Goal: Complete application form: Complete application form

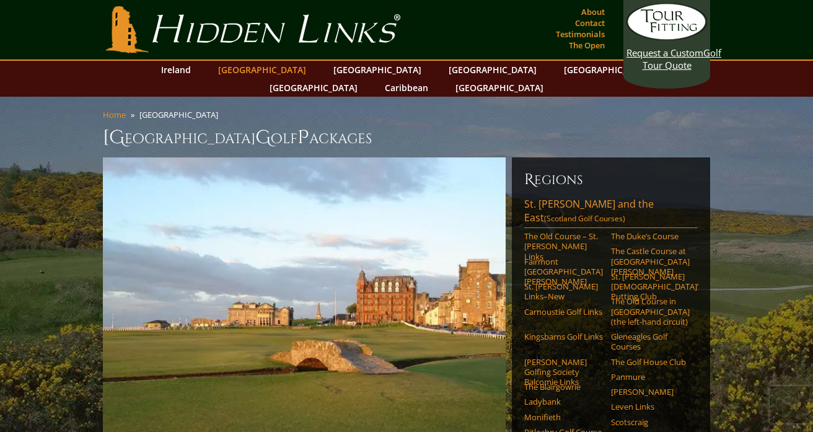
click at [270, 71] on link "[GEOGRAPHIC_DATA]" at bounding box center [262, 70] width 100 height 18
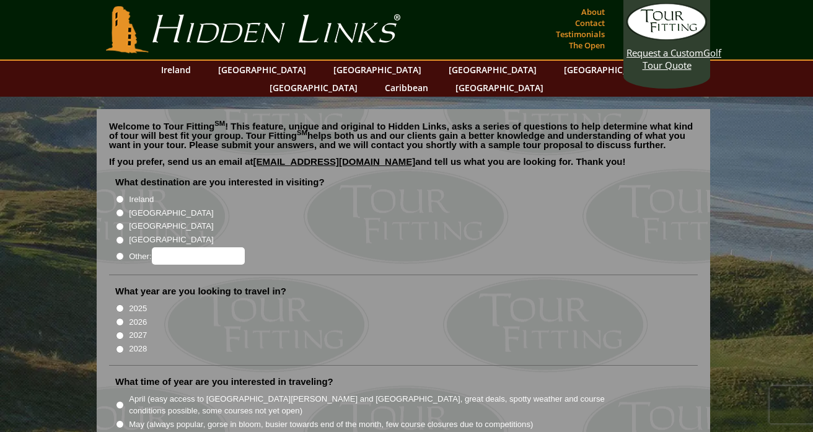
click at [120, 209] on input "[GEOGRAPHIC_DATA]" at bounding box center [120, 213] width 8 height 8
radio input "true"
click at [120, 331] on input "2027" at bounding box center [120, 335] width 8 height 8
radio input "true"
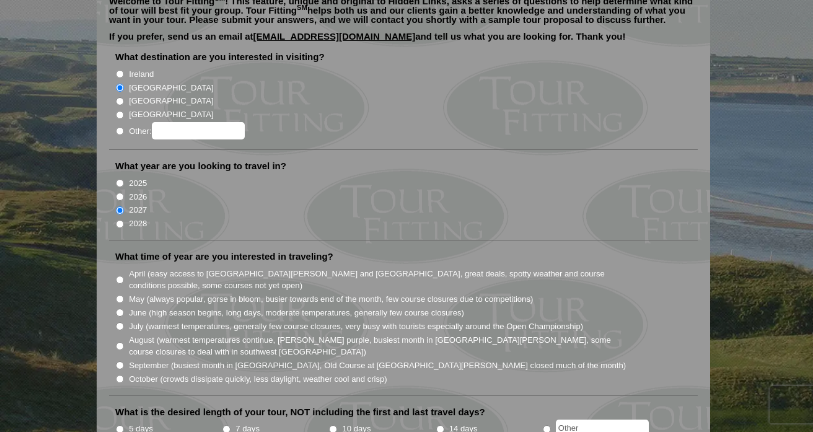
scroll to position [130, 0]
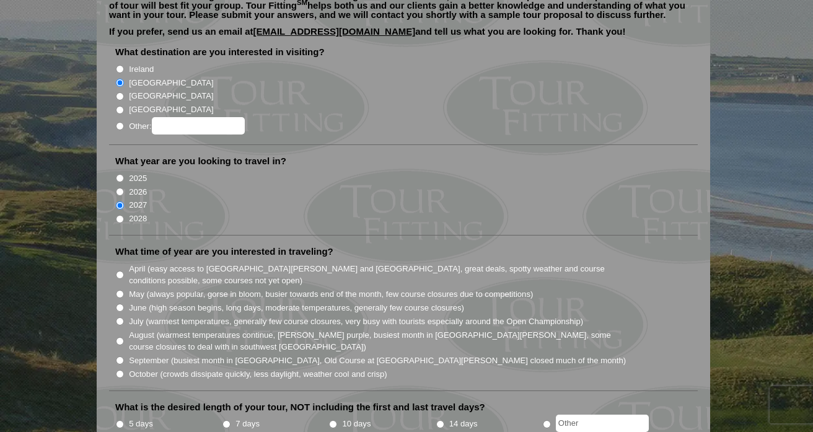
click at [120, 290] on input "May (always popular, gorse in bloom, busier towards end of the month, few cours…" at bounding box center [120, 294] width 8 height 8
radio input "true"
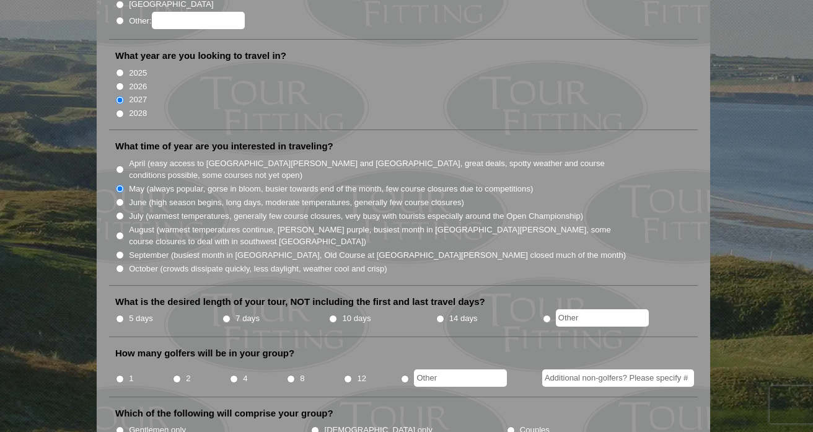
scroll to position [256, 0]
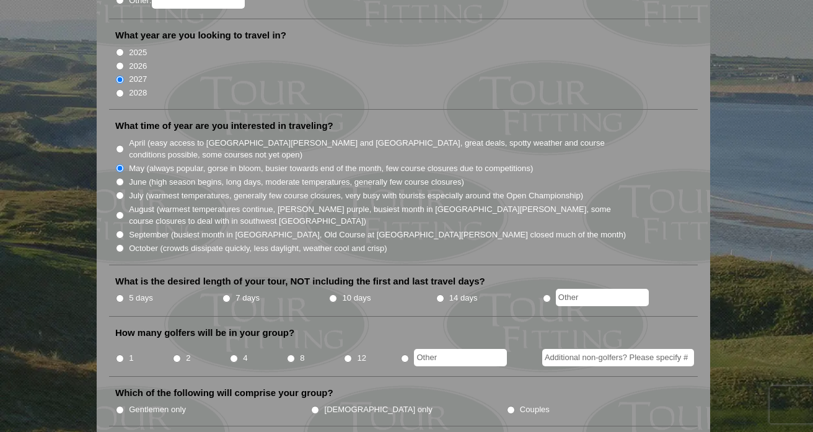
click at [226, 294] on input "7 days" at bounding box center [226, 298] width 8 height 8
radio input "true"
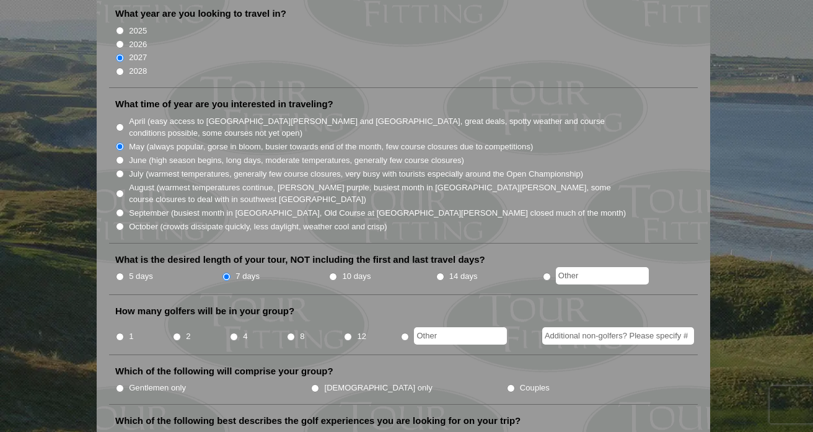
scroll to position [288, 0]
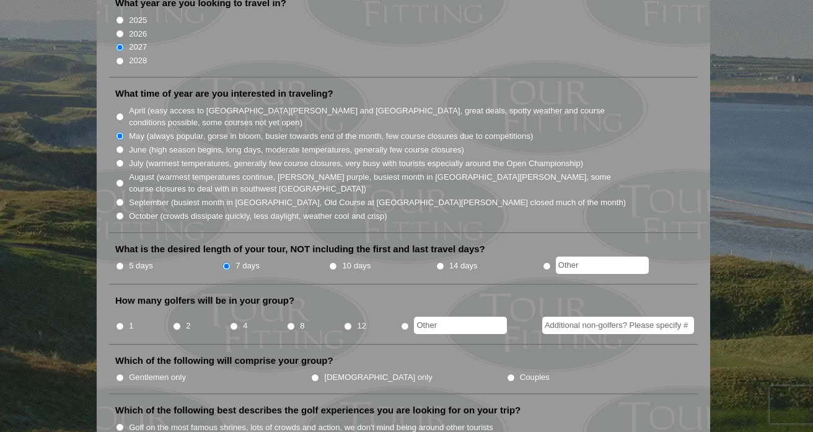
click at [234, 322] on input "4" at bounding box center [234, 326] width 8 height 8
radio input "true"
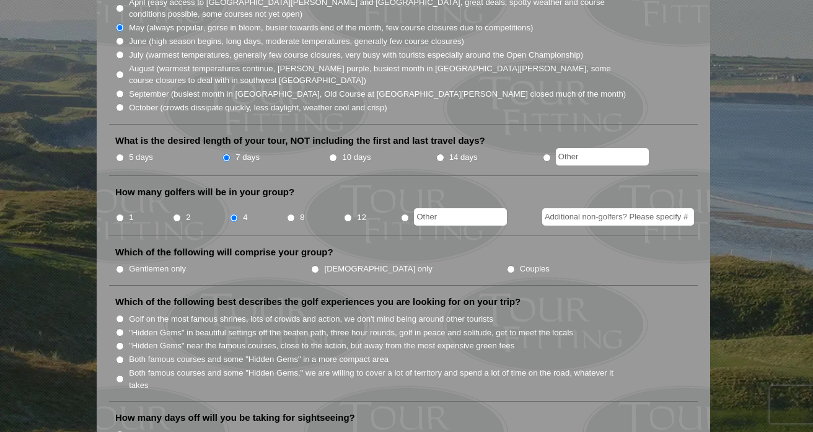
scroll to position [405, 0]
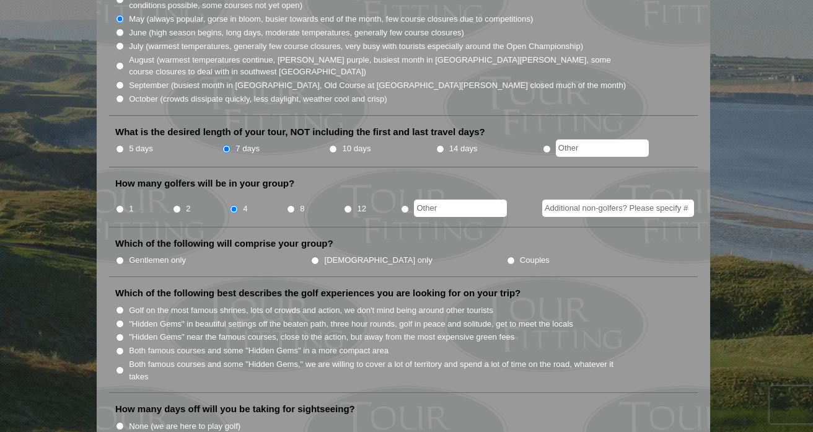
click at [118, 256] on input "Gentlemen only" at bounding box center [120, 260] width 8 height 8
radio input "true"
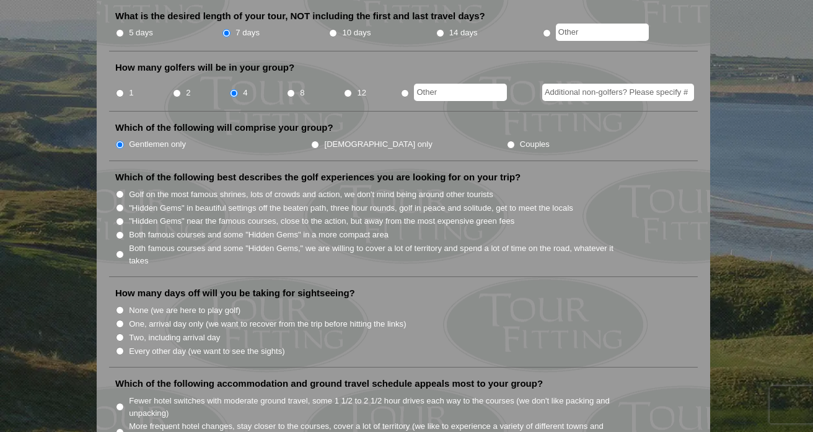
scroll to position [522, 0]
click at [120, 230] on input "Both famous courses and some "Hidden Gems" in a more compact area" at bounding box center [120, 234] width 8 height 8
radio input "true"
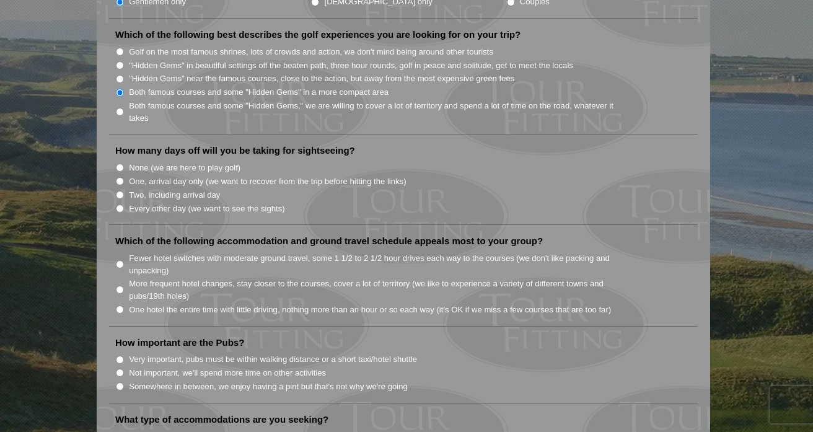
scroll to position [665, 0]
click at [121, 162] on input "None (we are here to play golf)" at bounding box center [120, 166] width 8 height 8
radio input "true"
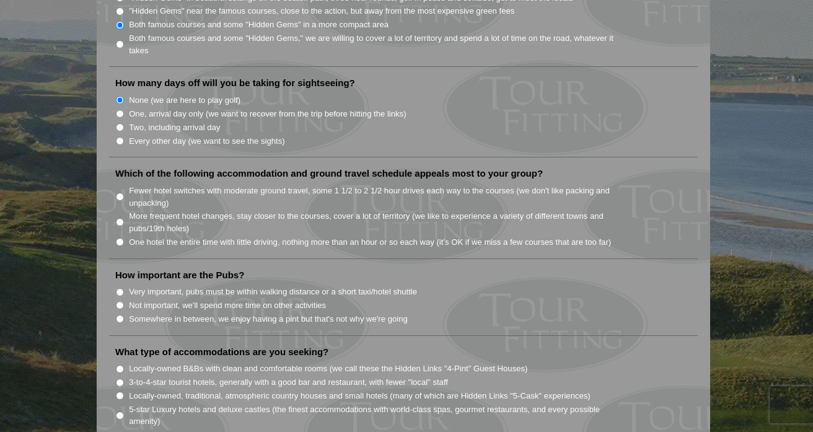
scroll to position [738, 0]
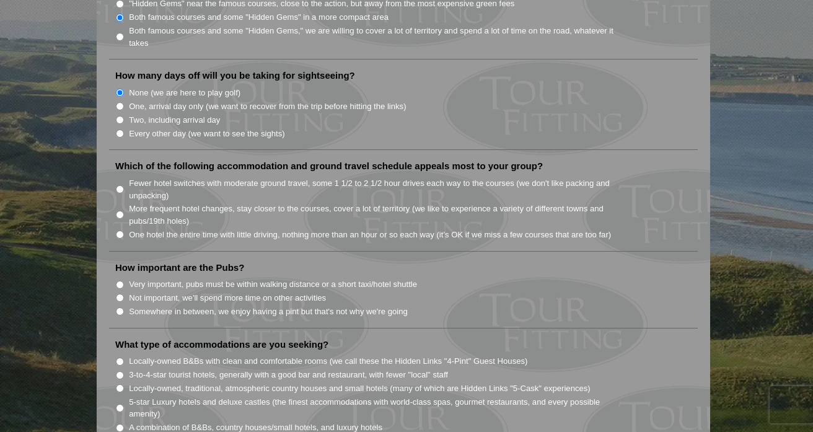
click at [120, 230] on input "One hotel the entire time with little driving, nothing more than an hour or so …" at bounding box center [120, 234] width 8 height 8
radio input "true"
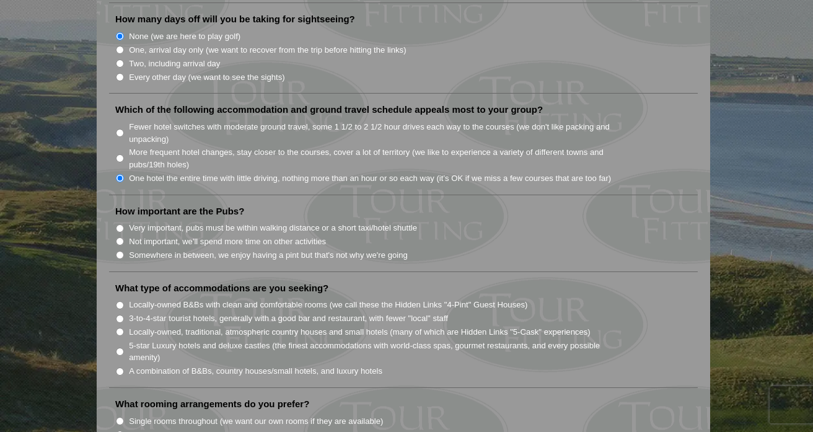
scroll to position [799, 0]
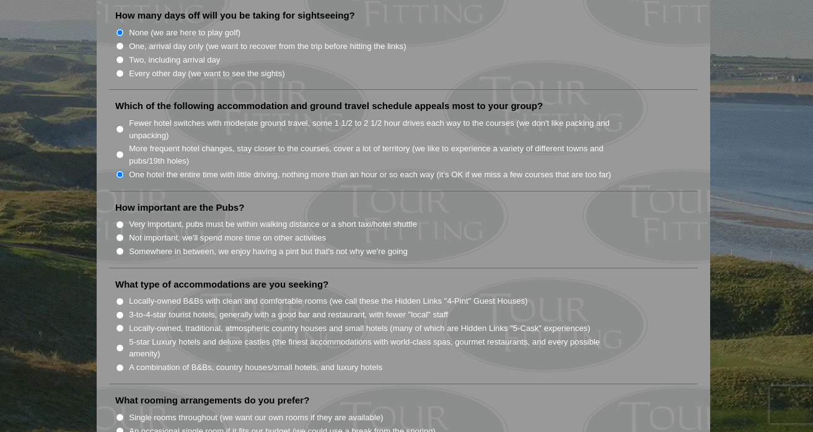
click at [121, 221] on input "Very important, pubs must be within walking distance or a short taxi/hotel shut…" at bounding box center [120, 225] width 8 height 8
radio input "true"
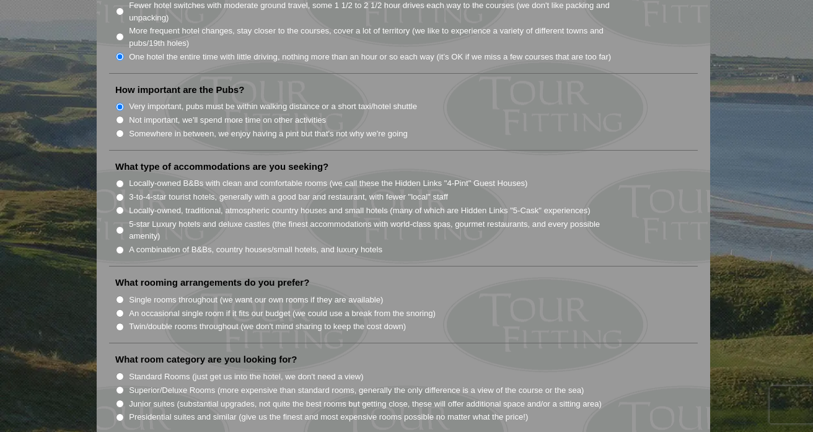
scroll to position [926, 0]
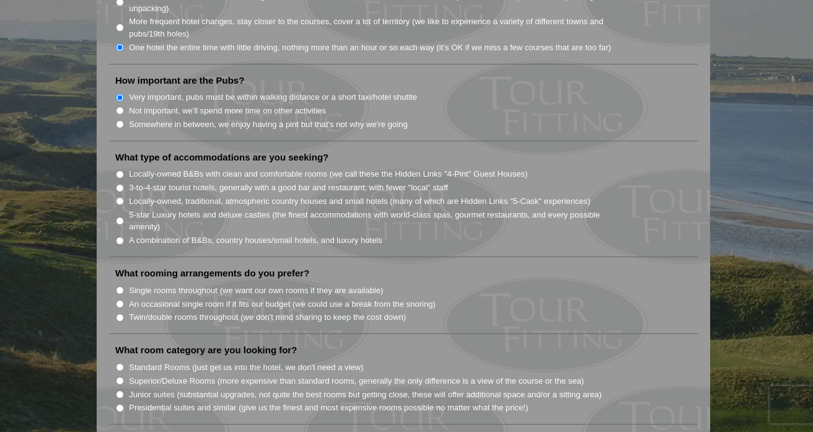
click at [121, 184] on input "3-to-4-star tourist hotels, generally with a good bar and restaurant, with fewe…" at bounding box center [120, 188] width 8 height 8
radio input "true"
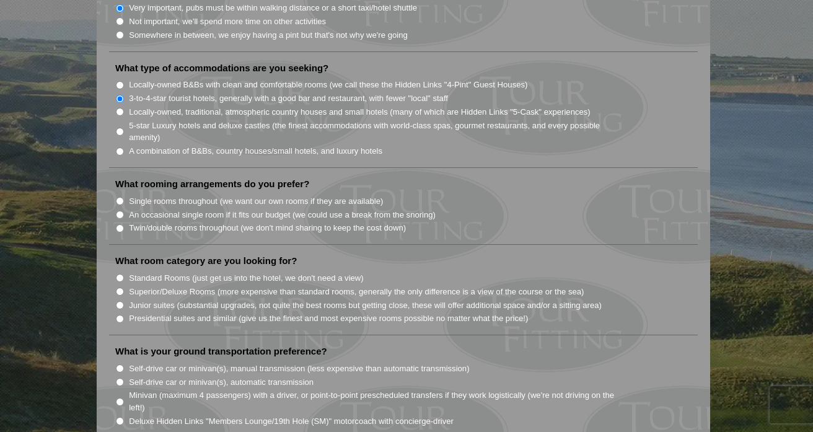
scroll to position [1016, 0]
click at [120, 196] on input "Single rooms throughout (we want our own rooms if they are available)" at bounding box center [120, 200] width 8 height 8
radio input "true"
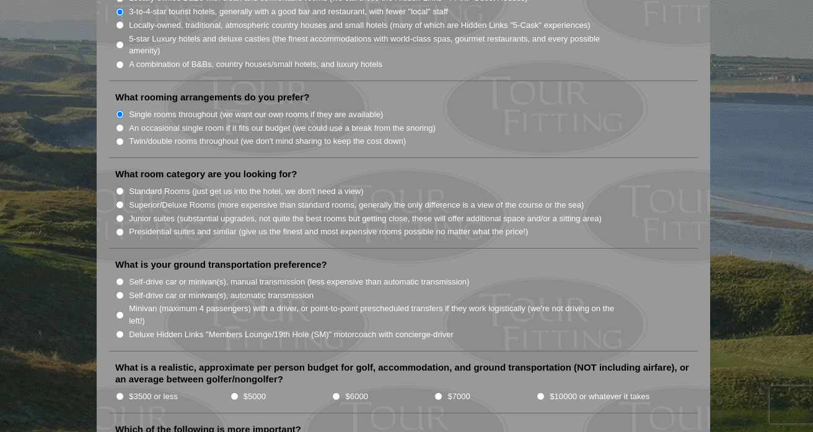
scroll to position [1103, 0]
click at [120, 186] on input "Standard Rooms (just get us into the hotel, we don't need a view)" at bounding box center [120, 190] width 8 height 8
radio input "true"
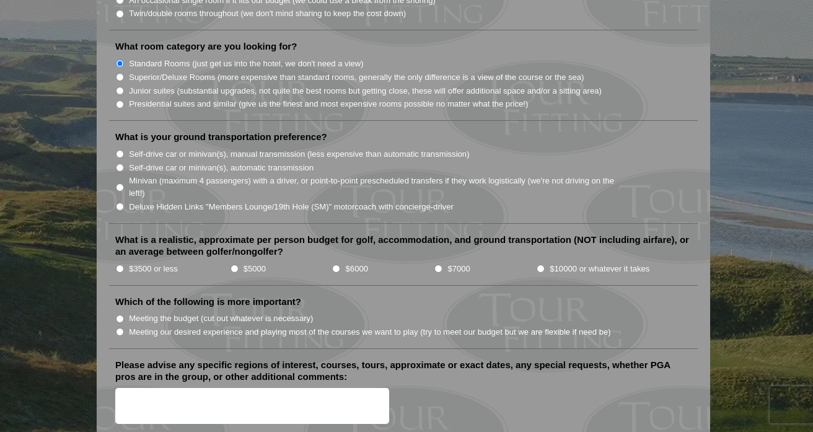
scroll to position [1230, 0]
click at [121, 182] on input "Minivan (maximum 4 passengers) with a driver, or point-to-point prescheduled tr…" at bounding box center [120, 186] width 8 height 8
radio input "true"
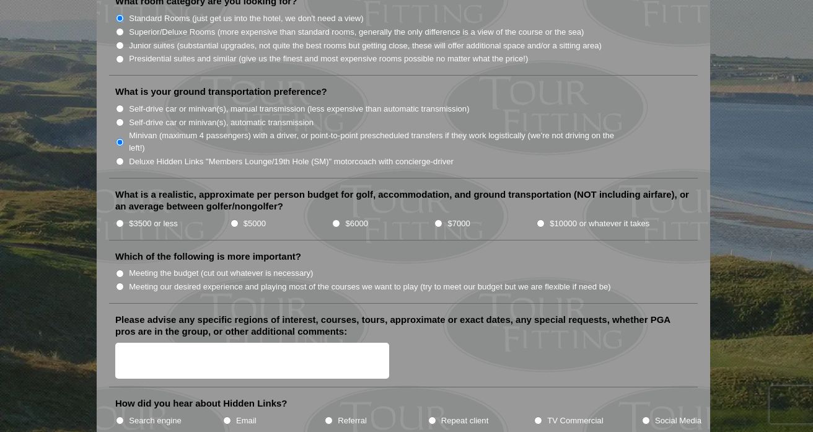
scroll to position [1276, 0]
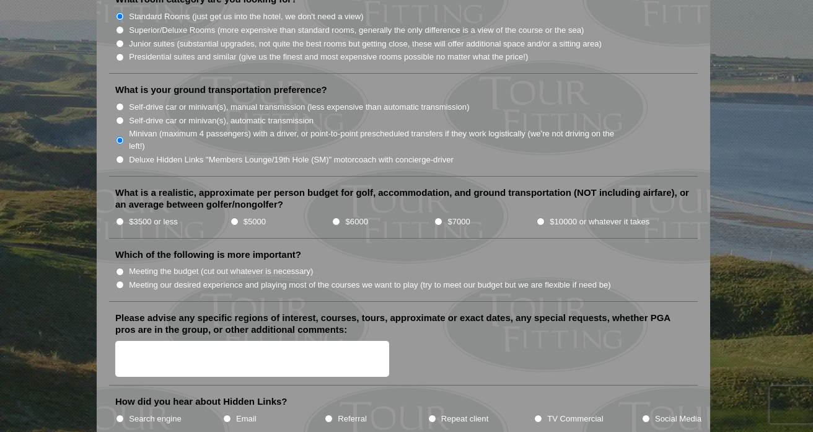
click at [338, 217] on input "$6000" at bounding box center [336, 221] width 8 height 8
radio input "true"
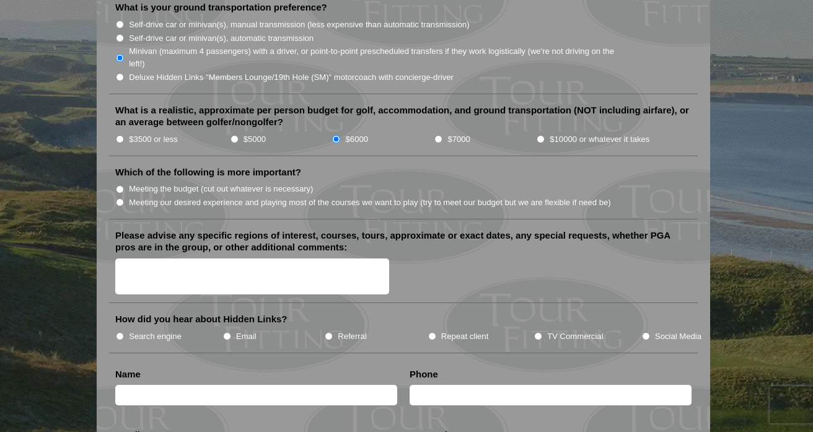
scroll to position [1360, 0]
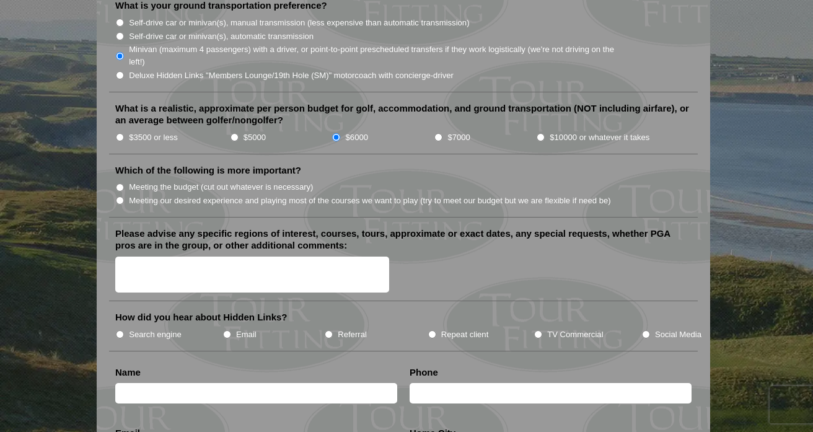
click at [121, 196] on input "Meeting our desired experience and playing most of the courses we want to play …" at bounding box center [120, 200] width 8 height 8
radio input "true"
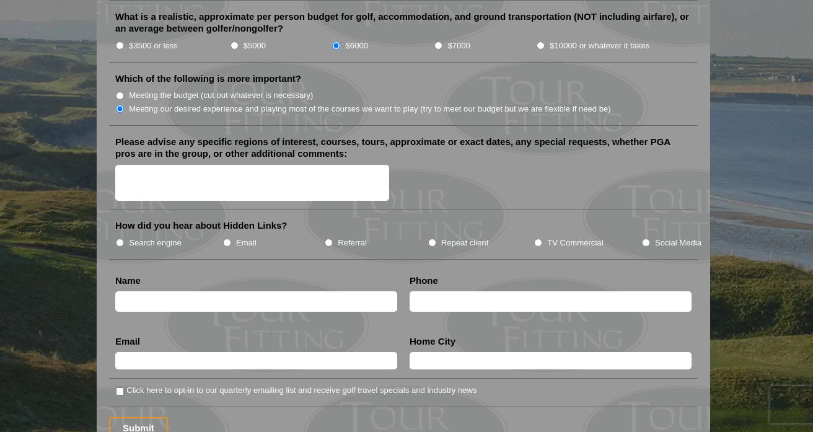
scroll to position [1451, 0]
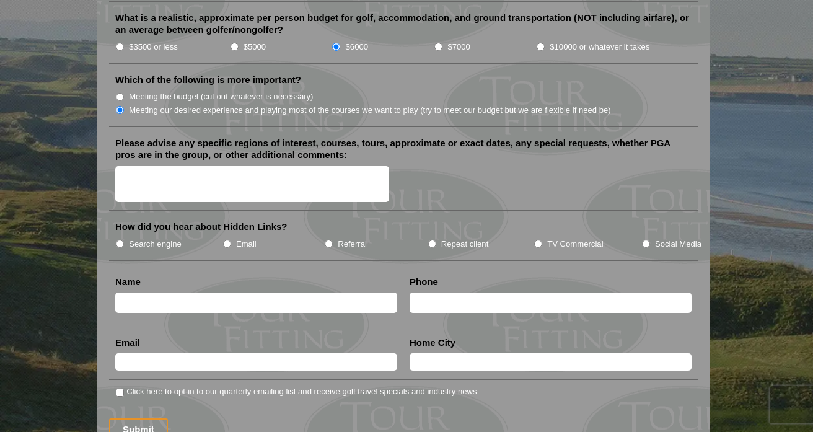
click at [125, 166] on textarea "Please advise any specific regions of interest, courses, tours, approximate or …" at bounding box center [252, 184] width 274 height 37
type textarea "would like to stay in [GEOGRAPHIC_DATA][PERSON_NAME]"
click at [538, 240] on input "TV Commercial" at bounding box center [538, 244] width 8 height 8
radio input "true"
click at [194, 292] on input "text" at bounding box center [256, 302] width 282 height 20
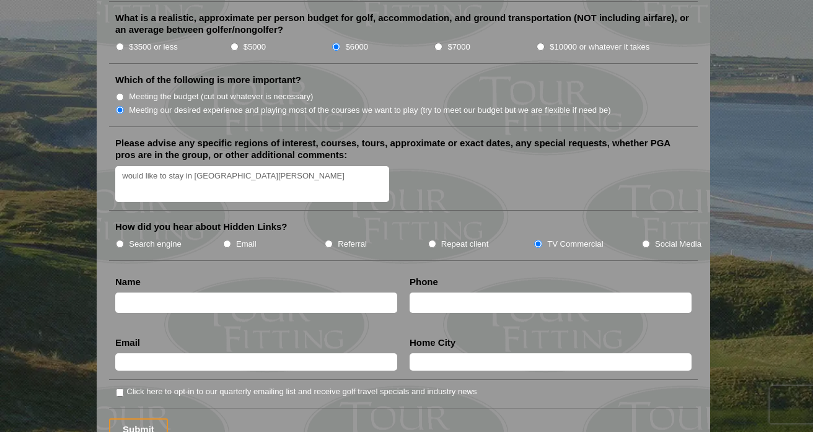
type input "[PERSON_NAME]"
type input "6038016226"
type input "[EMAIL_ADDRESS][DOMAIN_NAME]"
type input "Amherst"
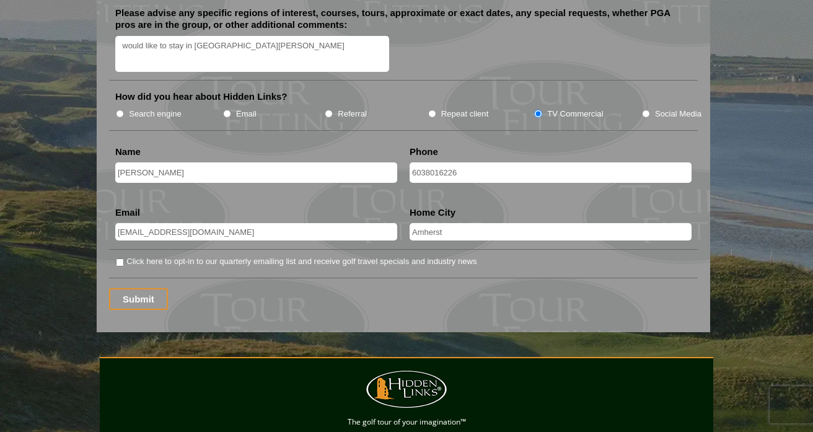
scroll to position [1593, 0]
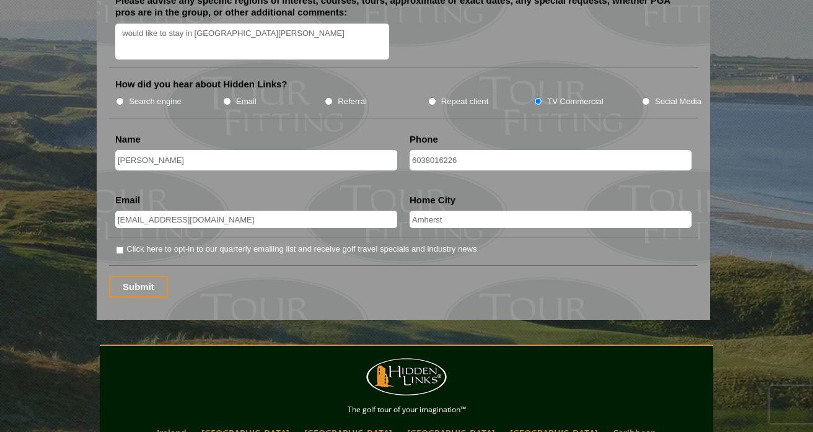
click at [120, 246] on input "Click here to opt-in to our quarterly emailing list and receive golf travel spe…" at bounding box center [120, 250] width 8 height 8
checkbox input "true"
click at [133, 276] on input "Submit" at bounding box center [138, 287] width 59 height 22
